Goal: Information Seeking & Learning: Learn about a topic

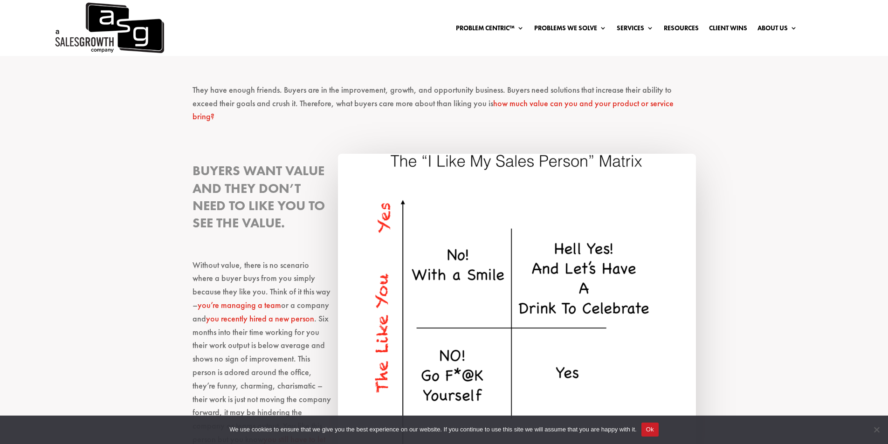
scroll to position [513, 0]
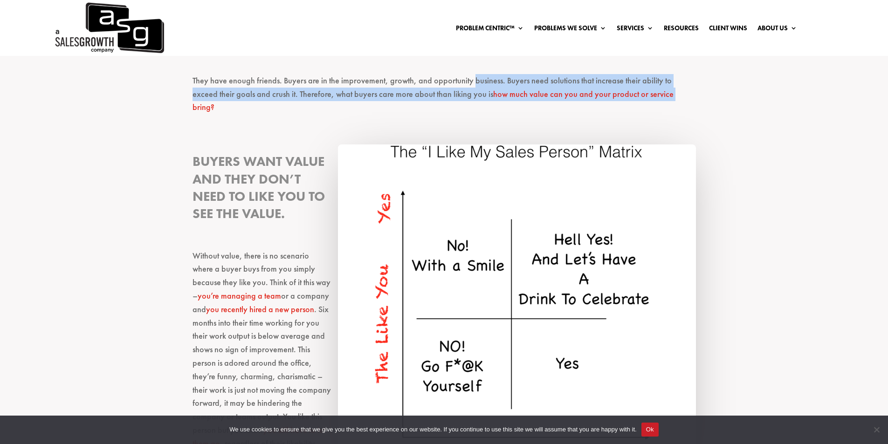
drag, startPoint x: 472, startPoint y: 80, endPoint x: 647, endPoint y: 93, distance: 175.4
click at [647, 93] on p "They have enough friends. Buyers are in the improvement, growth, and opportunit…" at bounding box center [445, 98] width 504 height 48
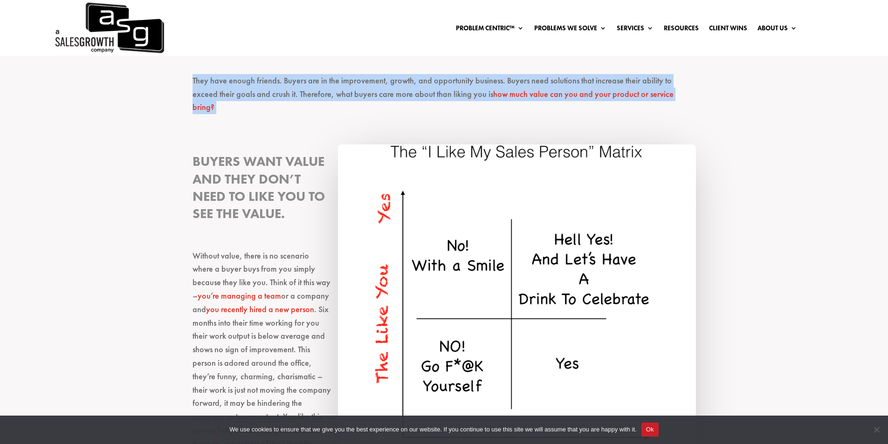
click at [484, 89] on link "how much value can you and your product or service bring?" at bounding box center [433, 101] width 481 height 24
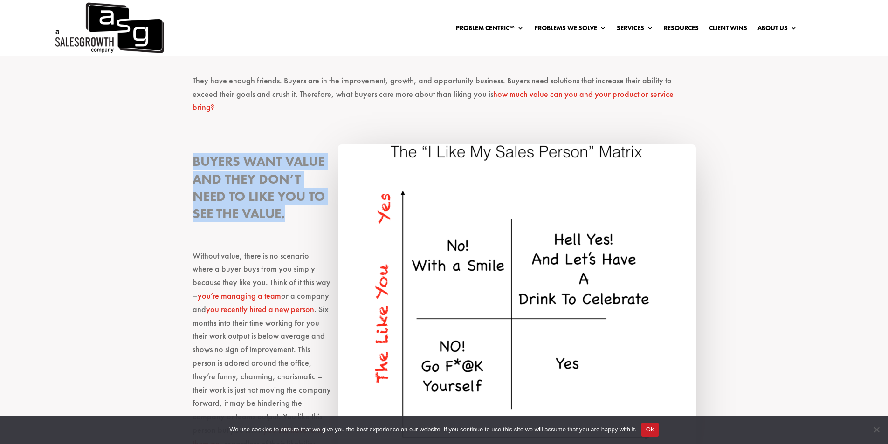
drag, startPoint x: 190, startPoint y: 147, endPoint x: 327, endPoint y: 207, distance: 149.8
click at [314, 208] on h3 "Buyers want value and they don’t need to like you to see the value." at bounding box center [445, 190] width 504 height 75
click at [298, 199] on h3 "Buyers want value and they don’t need to like you to see the value." at bounding box center [445, 190] width 504 height 75
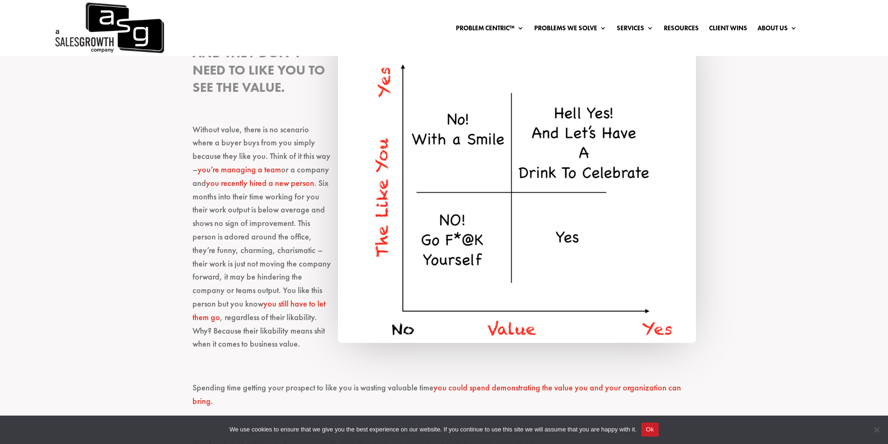
scroll to position [653, 0]
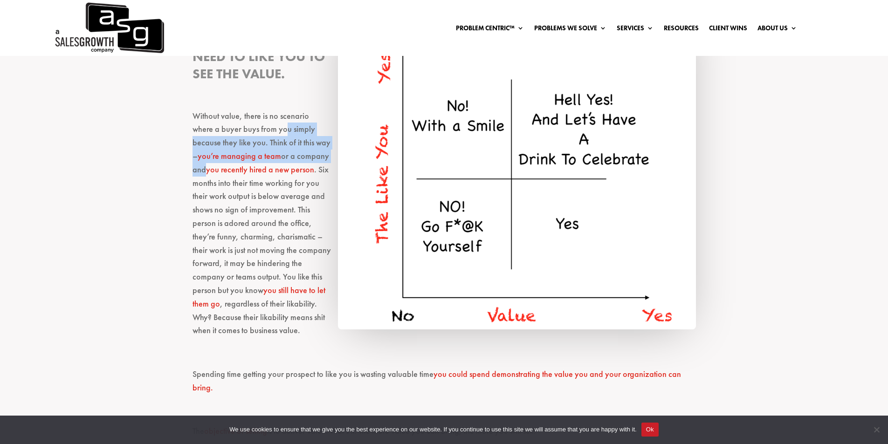
drag, startPoint x: 265, startPoint y: 117, endPoint x: 309, endPoint y: 141, distance: 50.3
click at [309, 141] on p "Without value, there is no scenario where a buyer buys from you simply because …" at bounding box center [445, 228] width 504 height 237
click at [267, 123] on p "Without value, there is no scenario where a buyer buys from you simply because …" at bounding box center [445, 228] width 504 height 237
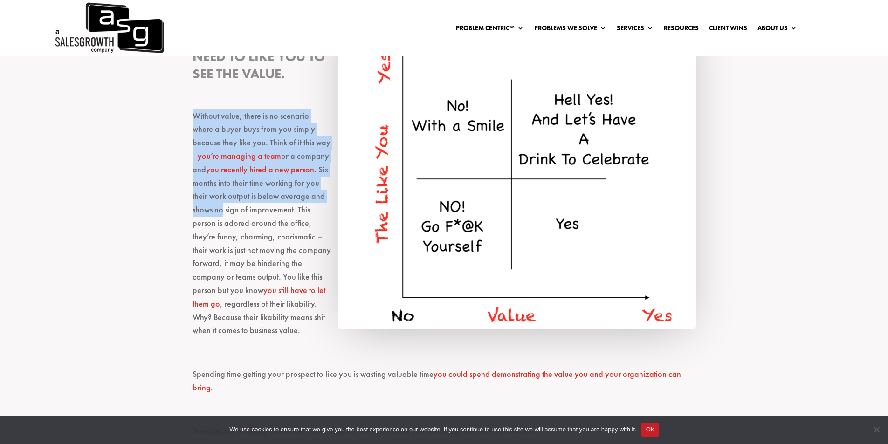
drag, startPoint x: 208, startPoint y: 96, endPoint x: 330, endPoint y: 179, distance: 146.7
click at [330, 179] on div "Sales myths and catch phrases are thrown around in trainings and casual convers…" at bounding box center [445, 321] width 504 height 1266
click at [322, 187] on p "Without value, there is no scenario where a buyer buys from you simply because …" at bounding box center [445, 228] width 504 height 237
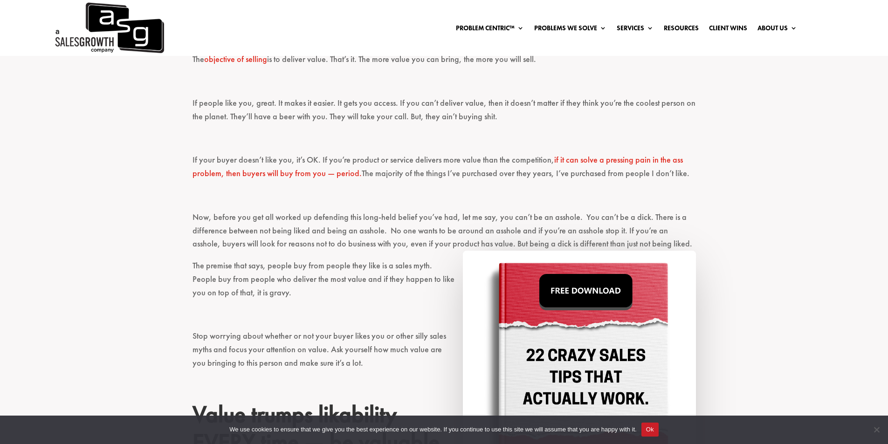
scroll to position [1026, 0]
